Goal: Information Seeking & Learning: Learn about a topic

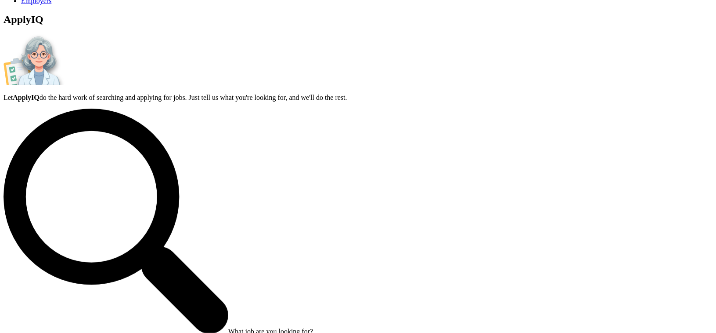
scroll to position [164, 0]
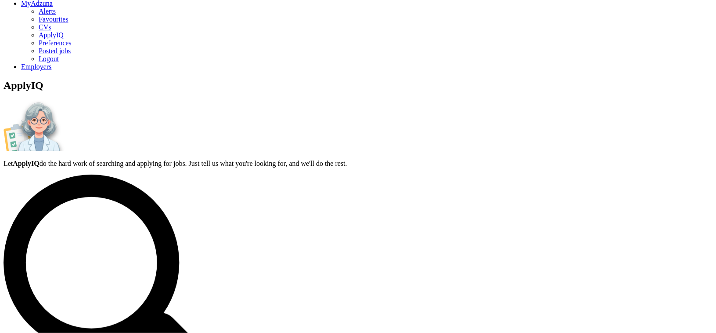
scroll to position [0, 0]
